Goal: Task Accomplishment & Management: Manage account settings

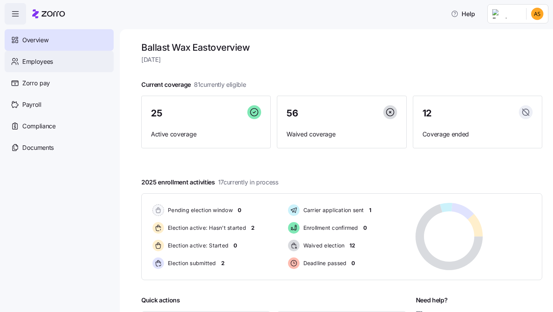
click at [62, 66] on div "Employees" at bounding box center [59, 62] width 109 height 22
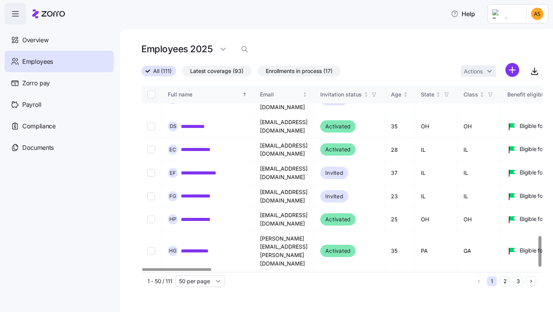
scroll to position [907, 0]
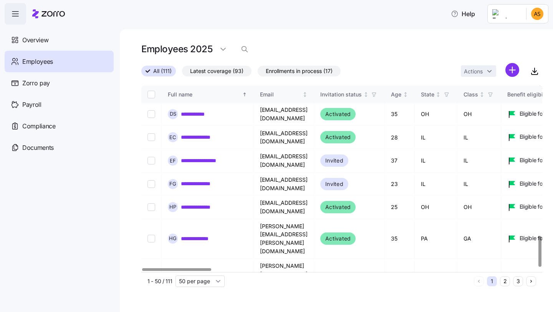
click at [505, 279] on button "2" at bounding box center [505, 281] width 10 height 10
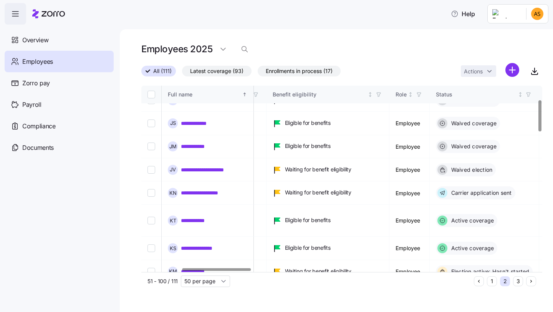
scroll to position [83, 235]
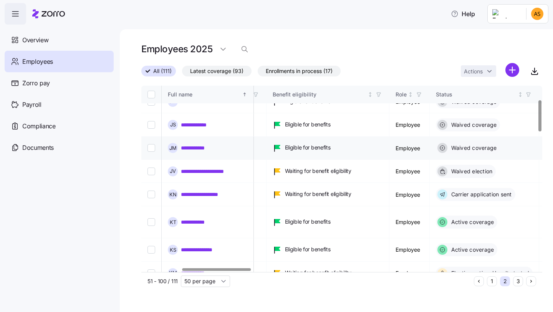
click at [153, 144] on input "Select record 6" at bounding box center [151, 148] width 8 height 8
checkbox input "true"
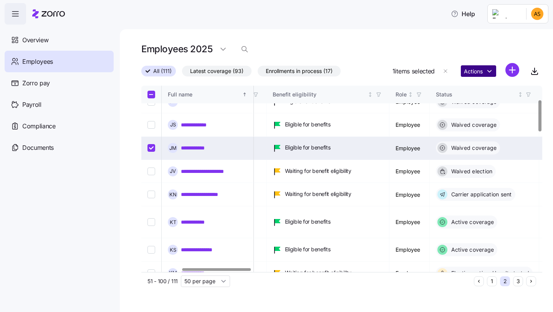
click at [485, 74] on html "**********" at bounding box center [276, 153] width 553 height 307
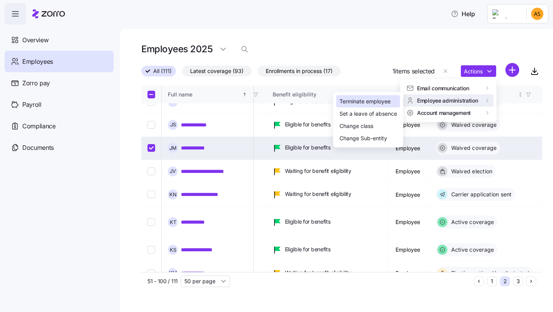
click at [369, 101] on div "Terminate employee" at bounding box center [364, 101] width 51 height 8
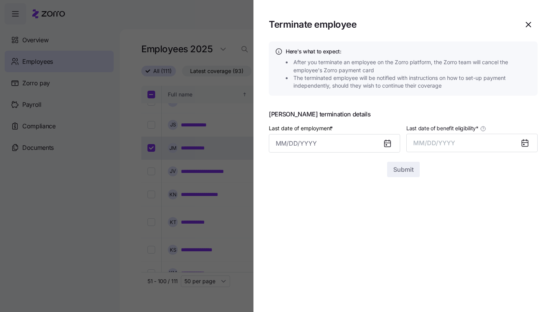
click at [389, 141] on icon at bounding box center [387, 144] width 6 height 6
click at [368, 145] on input "Last date of employment *" at bounding box center [334, 143] width 131 height 18
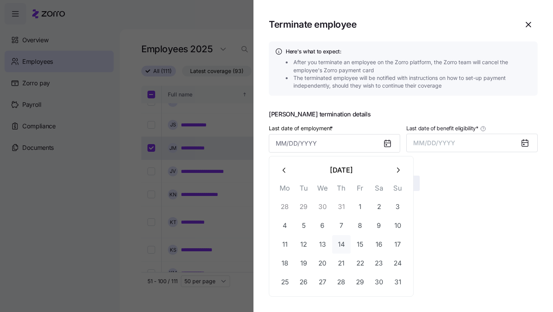
click at [339, 246] on button "14" at bounding box center [341, 244] width 18 height 18
type input "[DATE]"
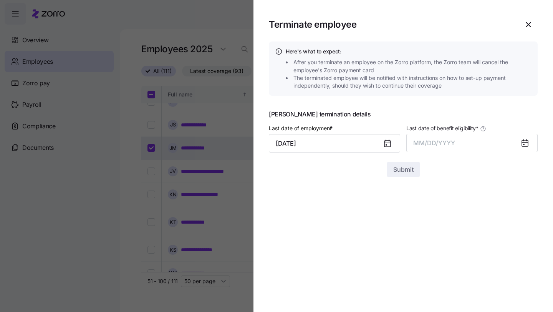
click at [528, 146] on icon at bounding box center [525, 143] width 6 height 6
click at [515, 142] on button "MM/DD/YYYY" at bounding box center [471, 143] width 131 height 18
click at [476, 227] on button "Aug" at bounding box center [479, 229] width 44 height 18
click at [406, 170] on span "Submit" at bounding box center [403, 169] width 20 height 9
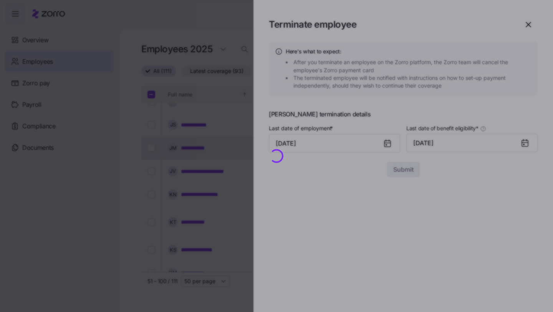
checkbox input "false"
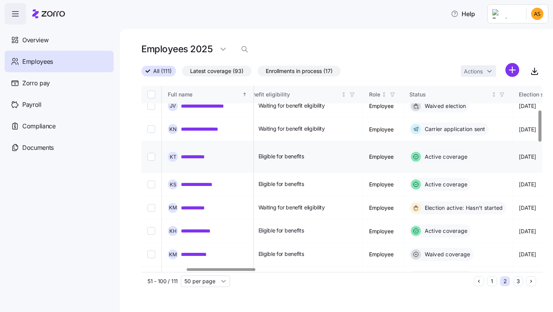
scroll to position [149, 261]
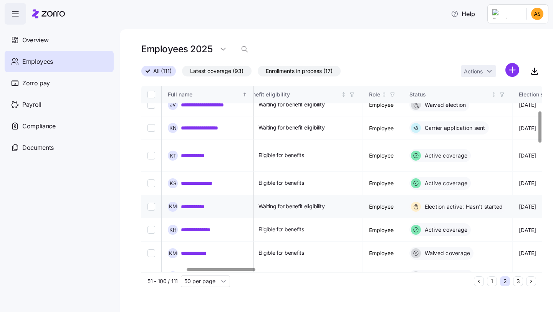
click at [153, 203] on input "Select record 11" at bounding box center [151, 207] width 8 height 8
checkbox input "true"
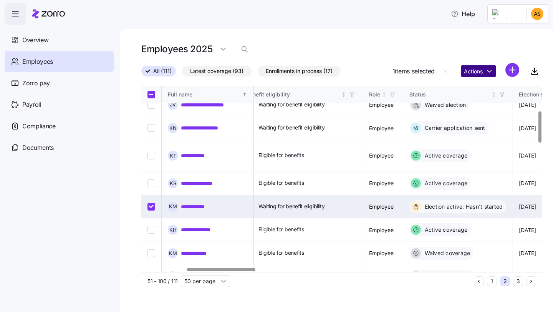
click at [478, 75] on html "**********" at bounding box center [276, 153] width 553 height 307
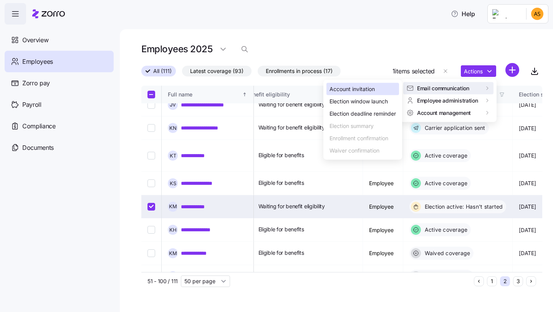
click at [384, 87] on div "Account invitation" at bounding box center [362, 89] width 73 height 12
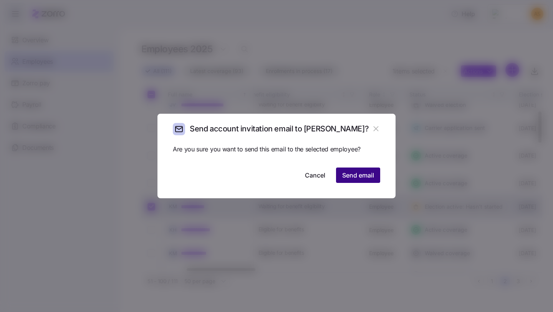
click at [359, 177] on span "Send email" at bounding box center [358, 174] width 32 height 9
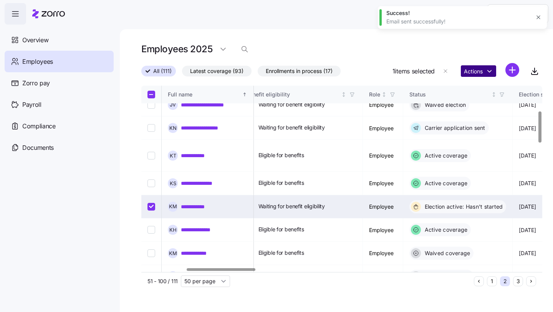
click at [463, 74] on html "**********" at bounding box center [276, 153] width 553 height 307
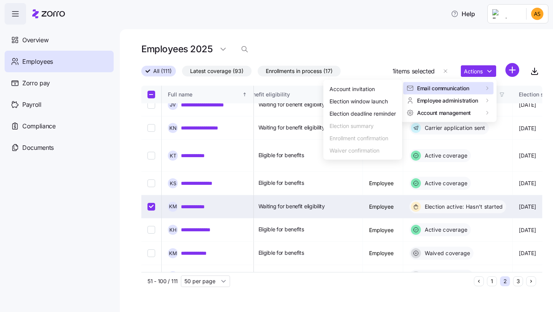
click at [431, 34] on html "**********" at bounding box center [276, 153] width 553 height 307
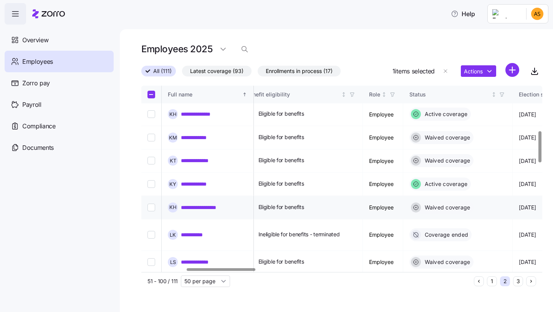
scroll to position [268, 261]
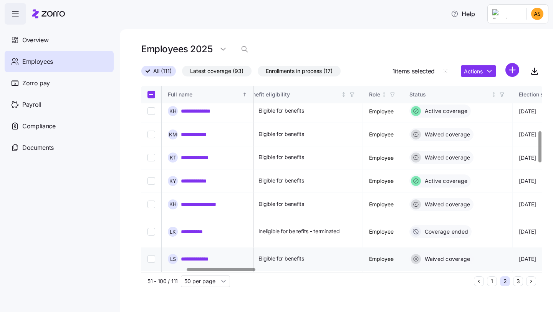
click at [150, 255] on input "Select record 18" at bounding box center [151, 259] width 8 height 8
checkbox input "true"
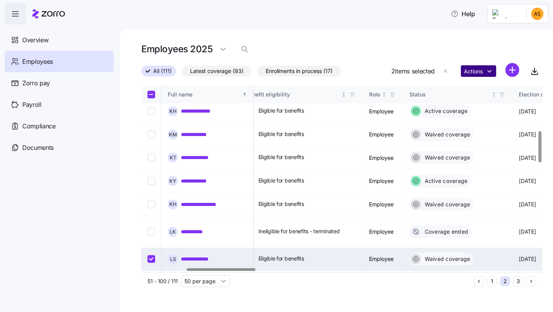
click at [480, 73] on html "**********" at bounding box center [276, 153] width 553 height 307
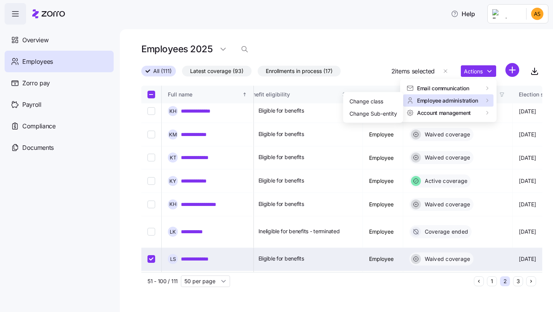
click at [419, 103] on span "Employee administration" at bounding box center [447, 100] width 61 height 8
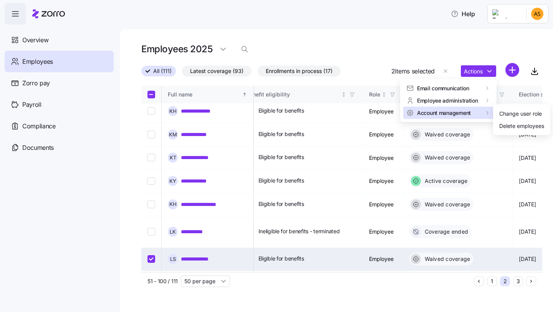
click at [417, 116] on span "Account management" at bounding box center [444, 113] width 54 height 8
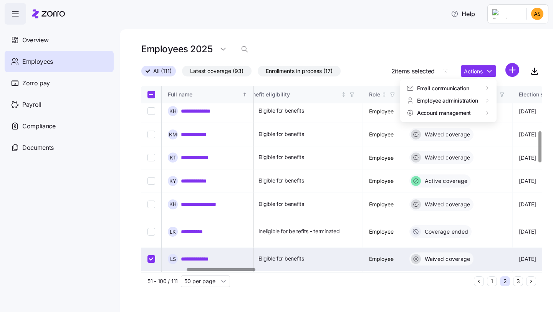
click at [195, 255] on link "**********" at bounding box center [200, 259] width 38 height 8
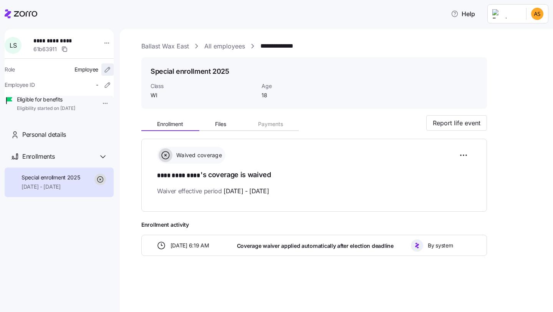
click at [104, 72] on icon "button" at bounding box center [108, 70] width 8 height 8
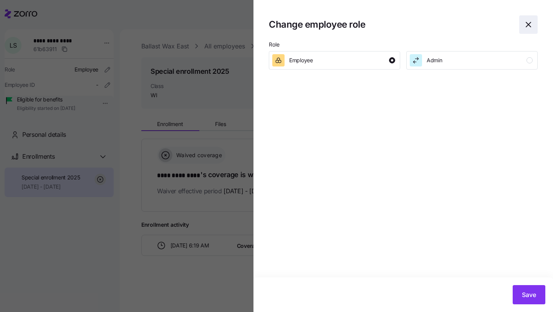
click at [533, 27] on span "button" at bounding box center [529, 25] width 18 height 18
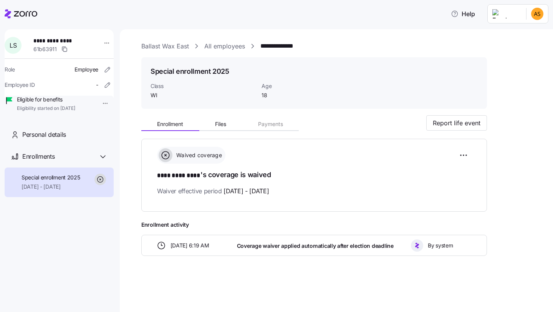
click at [98, 106] on html "**********" at bounding box center [276, 153] width 553 height 307
click at [106, 132] on div "Set a leave of absence" at bounding box center [128, 133] width 58 height 8
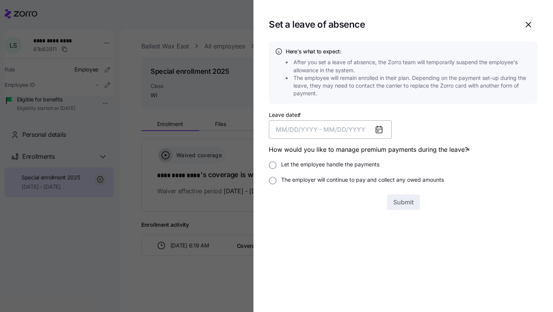
click at [358, 130] on span "MM/DD/YYYY - MM/DD/YYYY" at bounding box center [320, 130] width 89 height 8
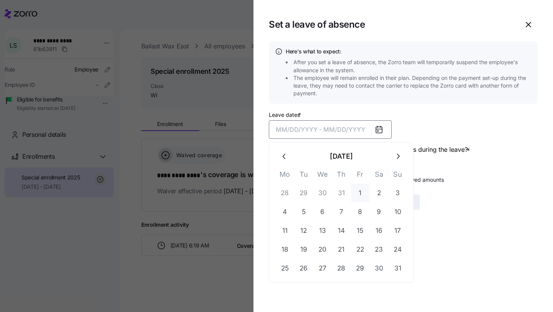
click at [359, 198] on button "1" at bounding box center [360, 193] width 18 height 18
click at [396, 160] on icon "button" at bounding box center [398, 156] width 8 height 8
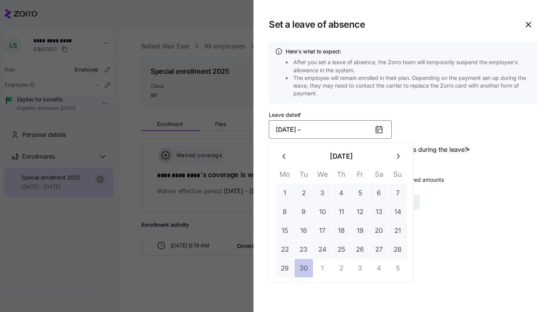
click at [306, 265] on button "30" at bounding box center [304, 268] width 18 height 18
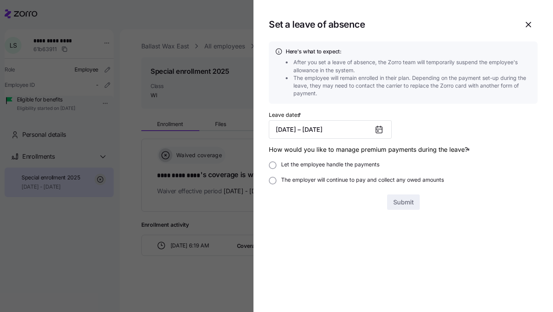
click at [372, 164] on label "Let the employee handle the payments" at bounding box center [327, 165] width 103 height 8
click at [276, 164] on input "Let the employee handle the payments" at bounding box center [273, 165] width 8 height 8
radio input "true"
click at [527, 25] on icon "button" at bounding box center [528, 24] width 9 height 9
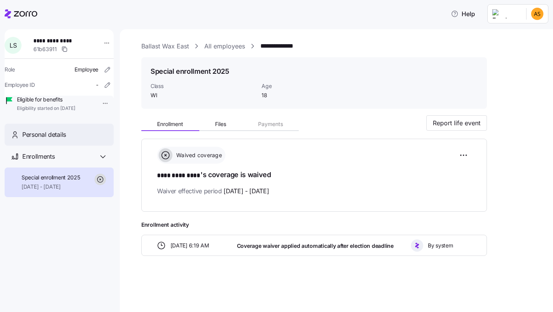
click at [61, 139] on span "Personal details" at bounding box center [44, 135] width 44 height 10
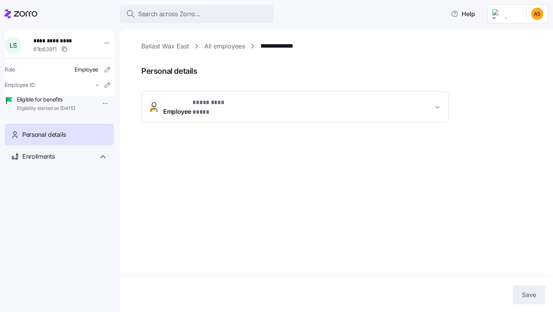
click at [26, 13] on icon at bounding box center [25, 13] width 23 height 5
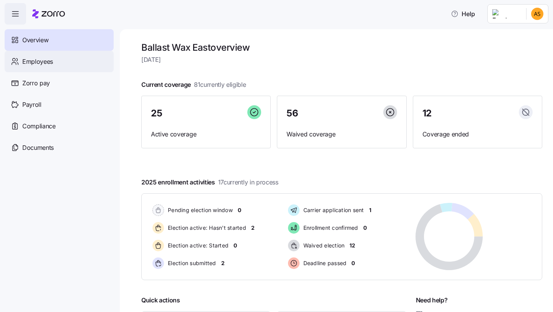
click at [59, 63] on div "Employees" at bounding box center [59, 62] width 109 height 22
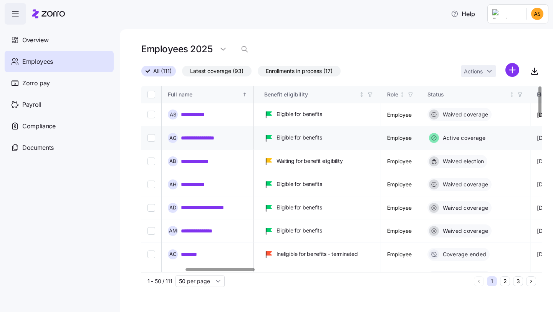
scroll to position [0, 266]
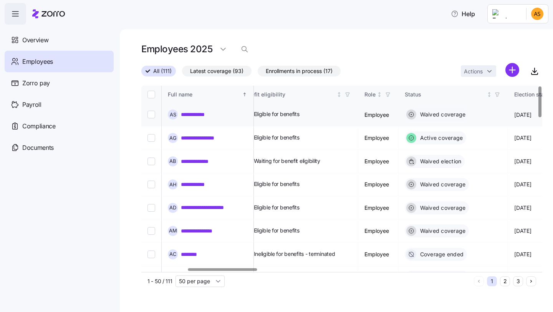
click at [154, 114] on input "Select record 1" at bounding box center [151, 115] width 8 height 8
checkbox input "true"
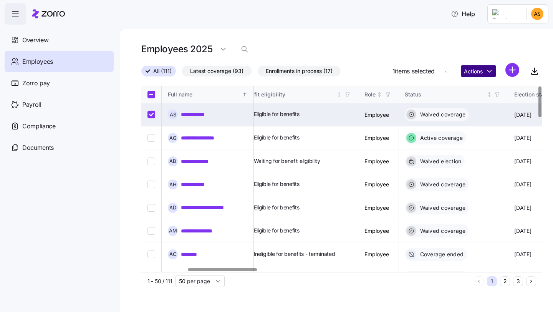
click at [465, 74] on html "**********" at bounding box center [276, 153] width 553 height 307
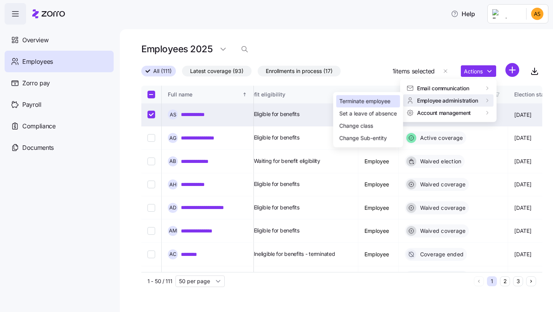
click at [384, 101] on div "Terminate employee" at bounding box center [364, 101] width 51 height 8
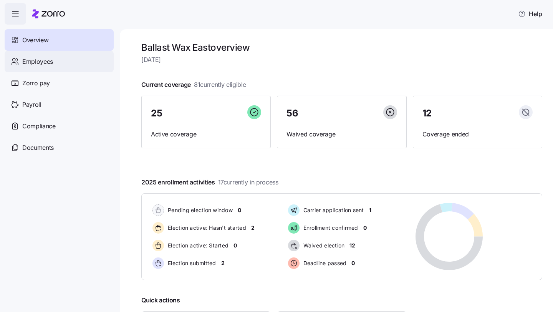
click at [71, 67] on div "Employees" at bounding box center [59, 62] width 109 height 22
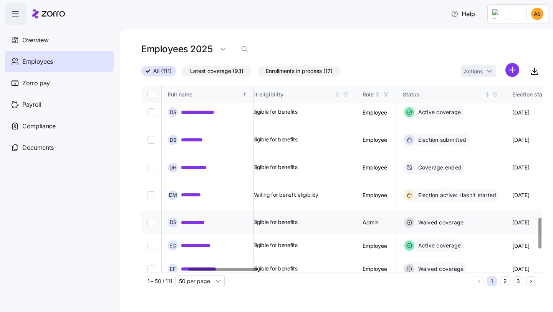
scroll to position [802, 268]
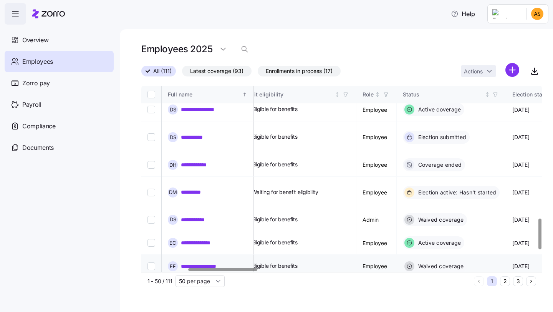
click at [149, 262] on input "Select record 39" at bounding box center [151, 266] width 8 height 8
checkbox input "true"
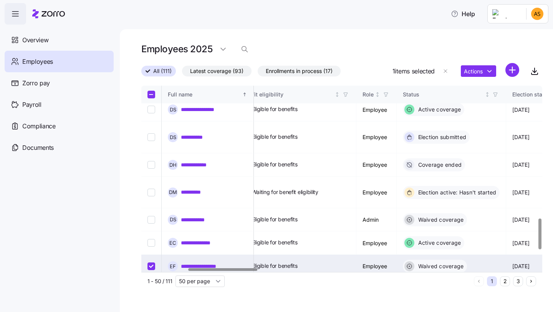
click at [480, 71] on html "**********" at bounding box center [276, 153] width 553 height 307
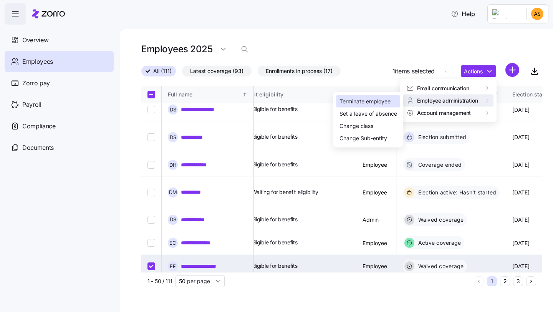
click at [369, 102] on div "Terminate employee" at bounding box center [364, 101] width 51 height 8
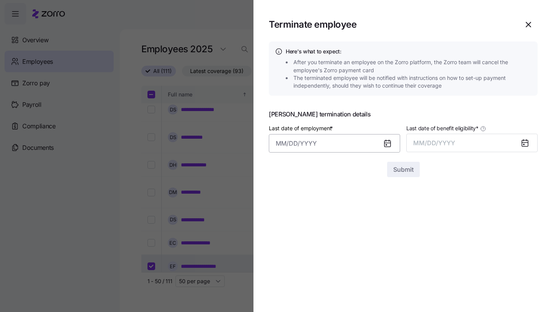
click at [321, 141] on input "Last date of employment *" at bounding box center [334, 143] width 131 height 18
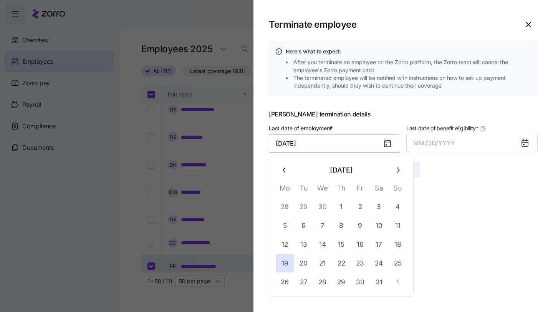
type input "May 19, 2025"
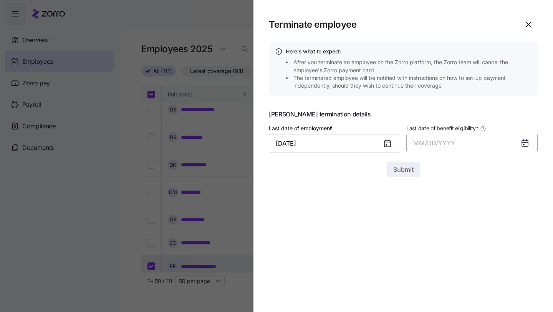
click at [457, 140] on button "MM/DD/YYYY" at bounding box center [471, 143] width 131 height 18
click at [481, 223] on button "Aug" at bounding box center [479, 229] width 44 height 18
click at [406, 172] on span "Submit" at bounding box center [403, 169] width 20 height 9
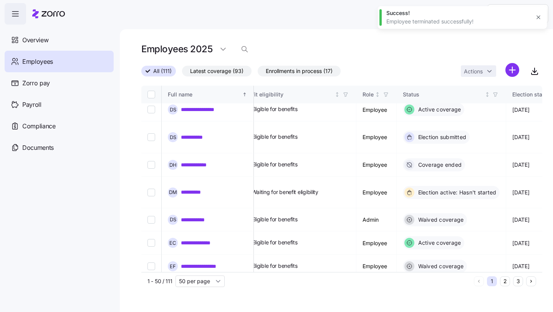
checkbox input "false"
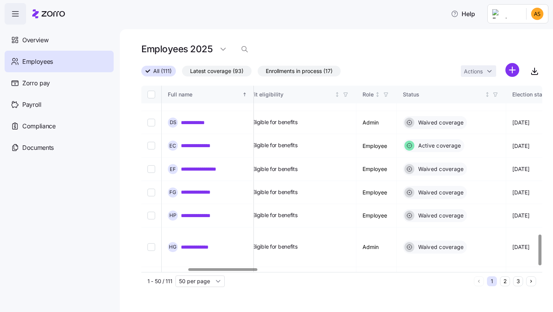
scroll to position [907, 268]
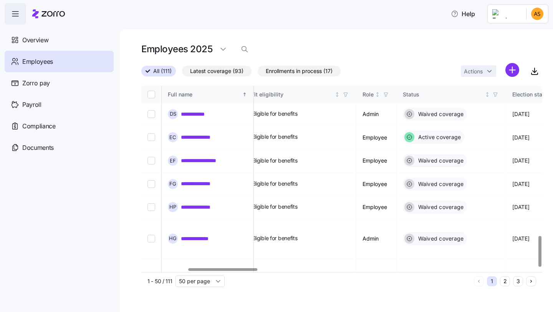
click at [532, 285] on button "Next page" at bounding box center [531, 281] width 10 height 10
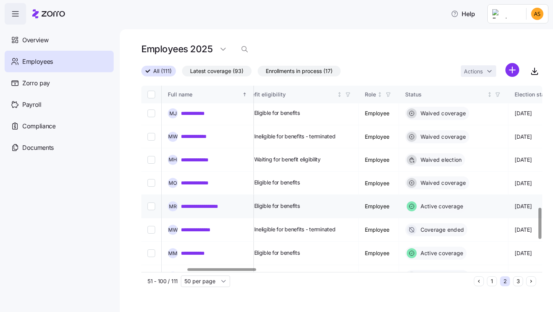
scroll to position [727, 265]
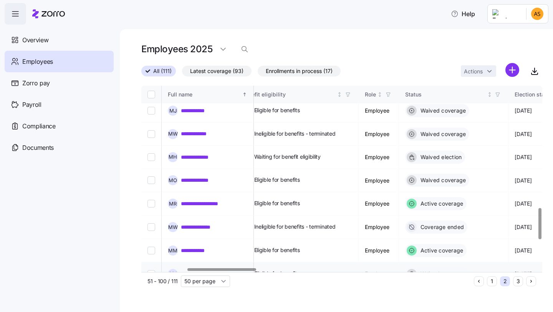
click at [149, 270] on input "Select record 38" at bounding box center [151, 274] width 8 height 8
checkbox input "true"
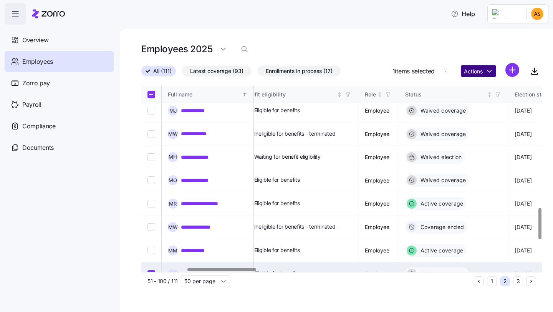
click at [481, 68] on html "**********" at bounding box center [276, 153] width 553 height 307
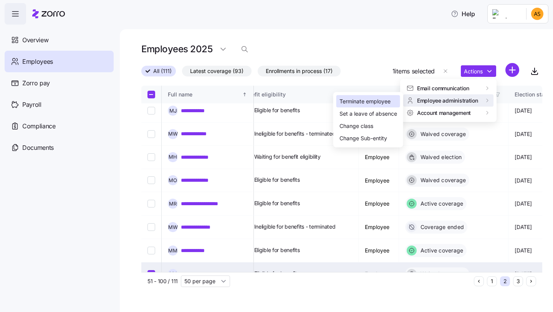
click at [387, 103] on div "Terminate employee" at bounding box center [364, 101] width 51 height 8
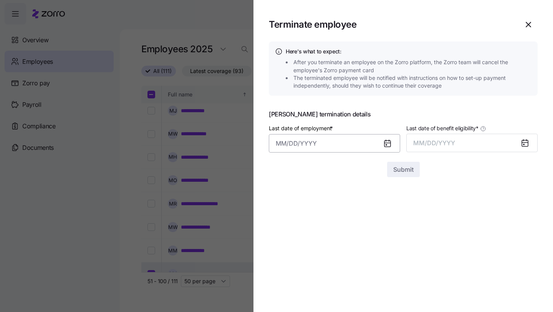
click at [313, 142] on input "Last date of employment *" at bounding box center [334, 143] width 131 height 18
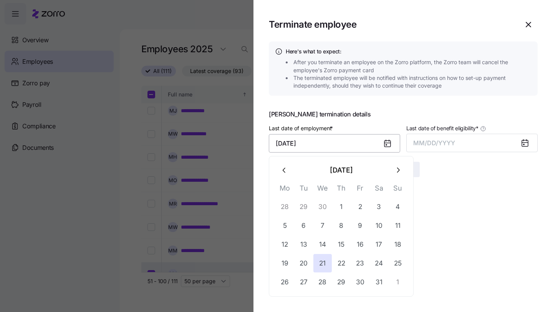
type input "May 21, 2025"
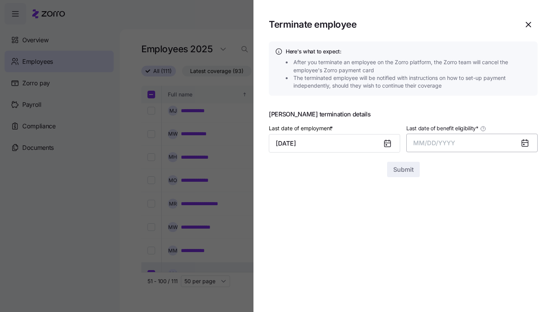
click at [516, 141] on button "MM/DD/YYYY" at bounding box center [471, 143] width 131 height 18
click at [477, 220] on button "Aug" at bounding box center [479, 229] width 44 height 18
click at [404, 171] on span "Submit" at bounding box center [403, 169] width 20 height 9
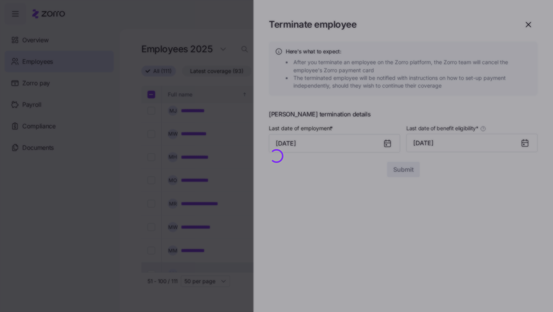
checkbox input "false"
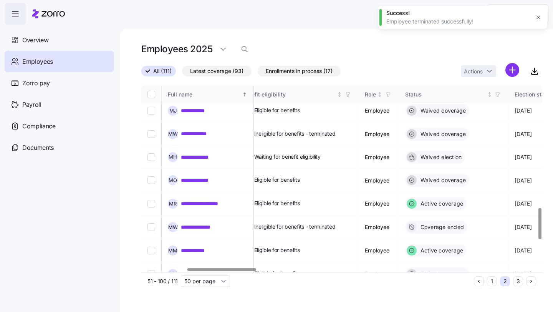
click at [154, 293] on input "Select record 39" at bounding box center [151, 297] width 8 height 8
checkbox input "true"
click at [482, 69] on html "**********" at bounding box center [276, 153] width 553 height 307
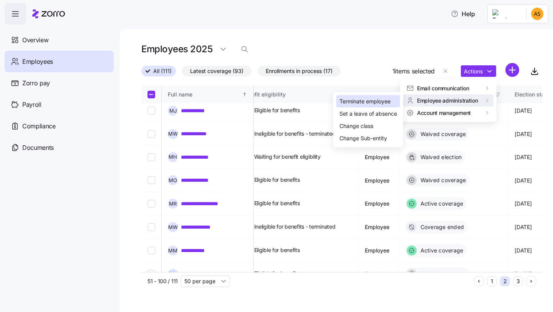
click at [372, 103] on div "Terminate employee" at bounding box center [364, 101] width 51 height 8
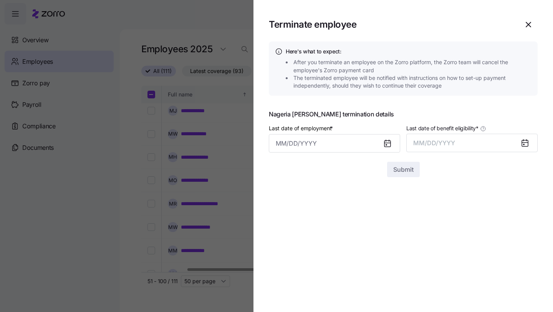
click at [381, 147] on div at bounding box center [390, 143] width 18 height 18
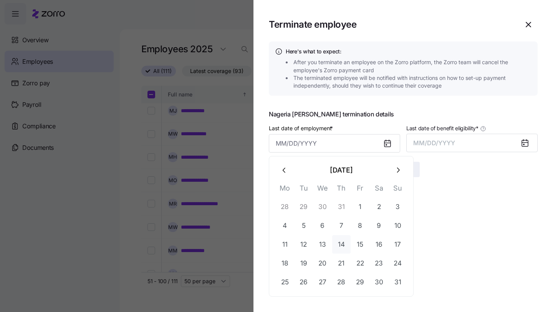
click at [345, 242] on button "14" at bounding box center [341, 244] width 18 height 18
type input "[DATE]"
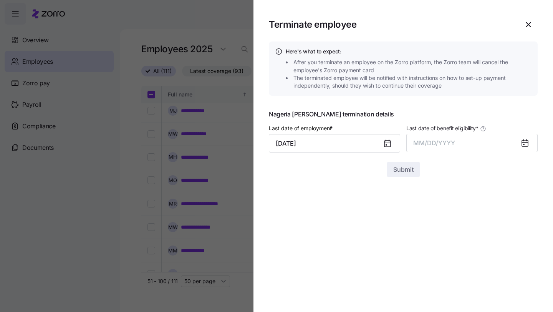
click at [521, 145] on icon at bounding box center [524, 142] width 9 height 9
click at [523, 142] on icon at bounding box center [525, 142] width 6 height 0
click at [455, 141] on button "MM/DD/YYYY" at bounding box center [471, 143] width 131 height 18
click at [474, 227] on button "Aug" at bounding box center [479, 229] width 44 height 18
click at [398, 165] on button "Submit" at bounding box center [403, 169] width 33 height 15
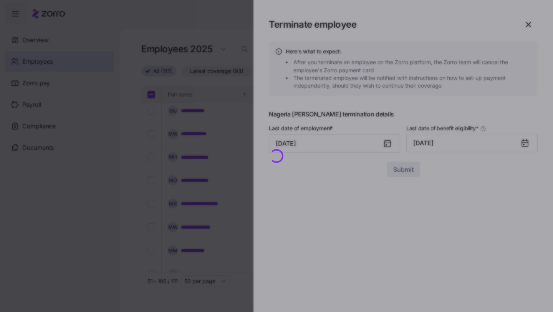
checkbox input "false"
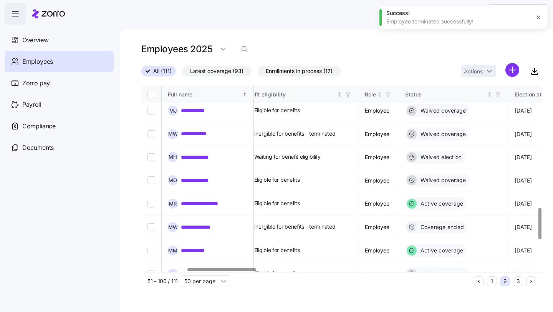
drag, startPoint x: 229, startPoint y: 230, endPoint x: 198, endPoint y: 232, distance: 31.2
copy link "**********"
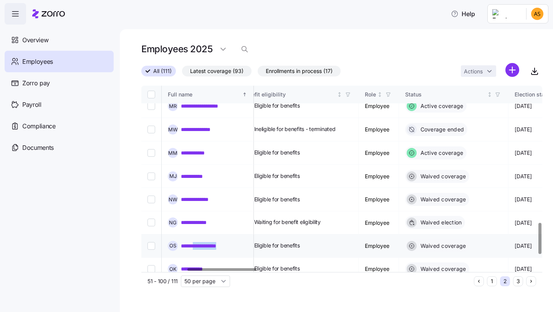
scroll to position [826, 265]
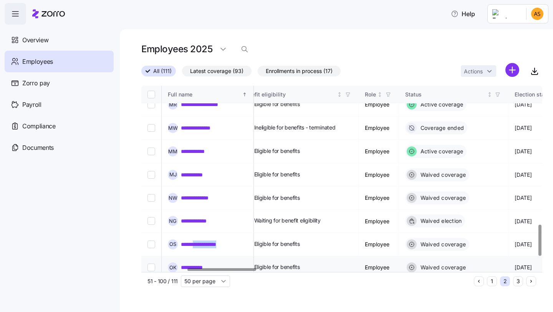
click at [152, 263] on input "Select record 42" at bounding box center [151, 267] width 8 height 8
checkbox input "true"
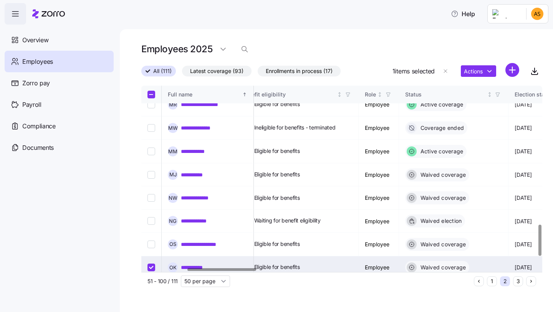
click at [462, 78] on div "Actions" at bounding box center [490, 71] width 58 height 17
click at [475, 71] on html "**********" at bounding box center [276, 153] width 553 height 307
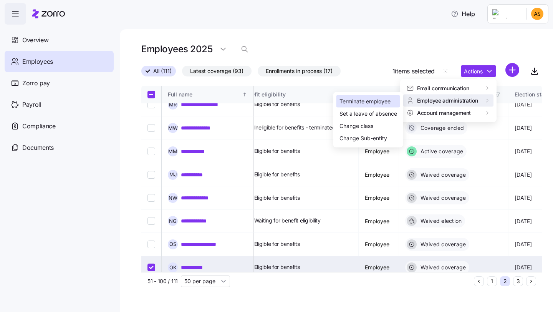
click at [370, 98] on div "Terminate employee" at bounding box center [364, 101] width 51 height 8
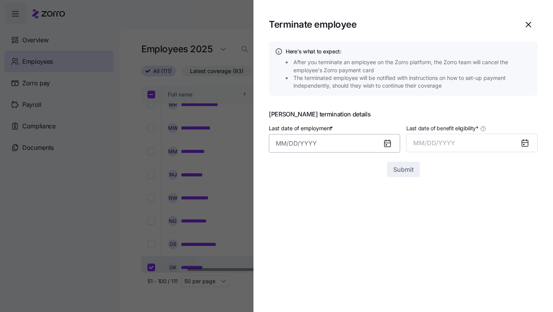
click at [285, 144] on input "Last date of employment *" at bounding box center [334, 143] width 131 height 18
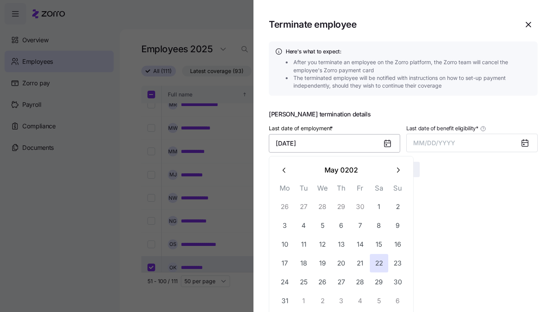
type input "May 22, 2025"
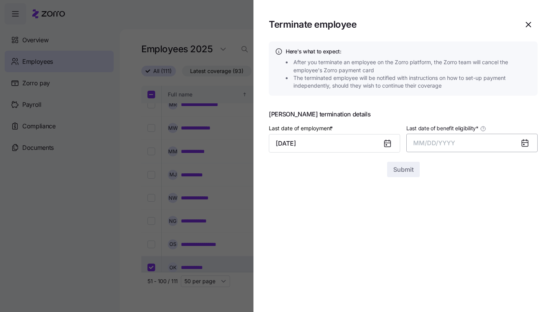
click at [470, 137] on button "MM/DD/YYYY" at bounding box center [471, 143] width 131 height 18
click at [481, 225] on button "Aug" at bounding box center [479, 229] width 44 height 18
click at [394, 169] on span "Submit" at bounding box center [403, 169] width 20 height 9
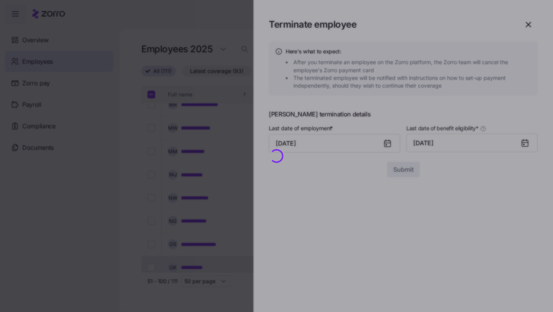
checkbox input "false"
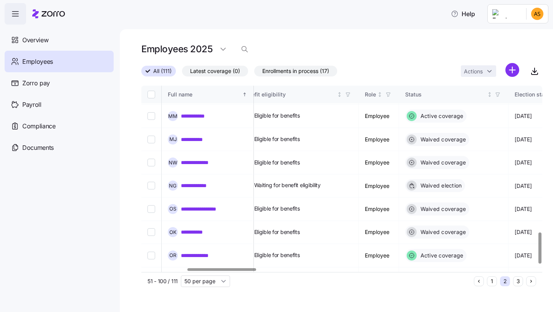
scroll to position [890, 265]
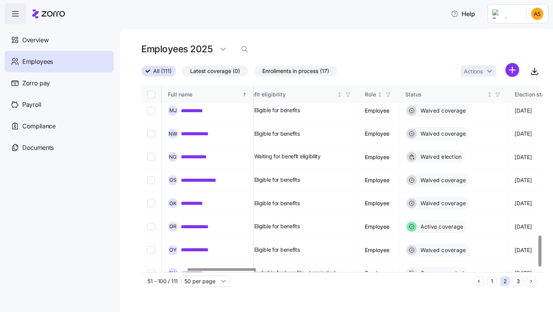
click at [531, 281] on icon "Next page" at bounding box center [530, 280] width 5 height 5
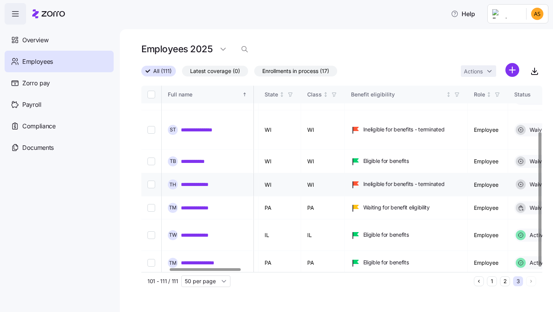
scroll to position [0, 156]
